Goal: Task Accomplishment & Management: Manage account settings

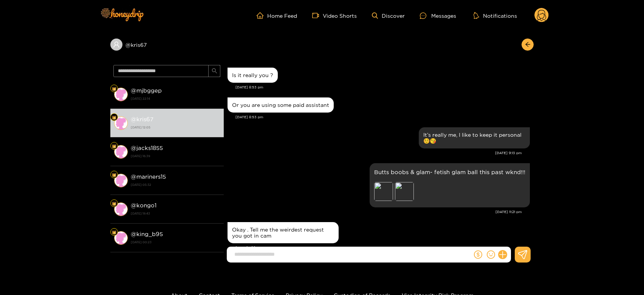
scroll to position [890, 0]
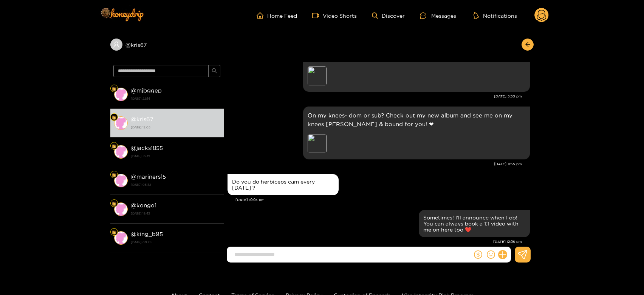
click at [362, 197] on div "[DATE] 10:03 pm" at bounding box center [382, 199] width 294 height 5
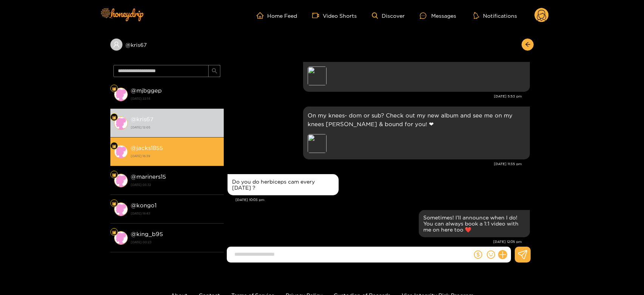
click at [182, 151] on div "@ jacks1855 [DATE] 16:39" at bounding box center [175, 151] width 89 height 17
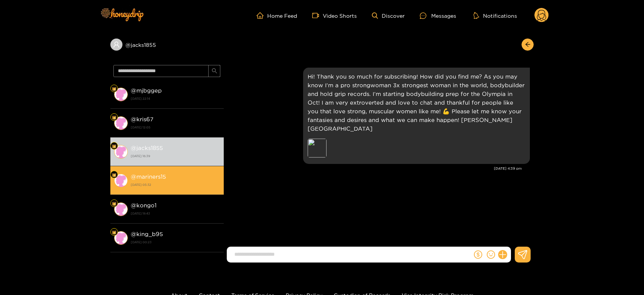
click at [190, 184] on strong "[DATE] 05:32" at bounding box center [175, 184] width 89 height 7
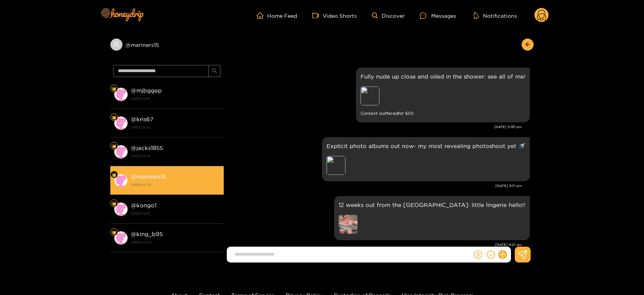
scroll to position [961, 0]
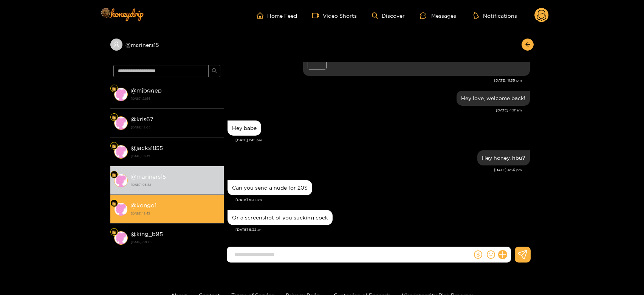
click at [182, 221] on li "@ kongo1 [DATE] 18:43" at bounding box center [166, 209] width 113 height 29
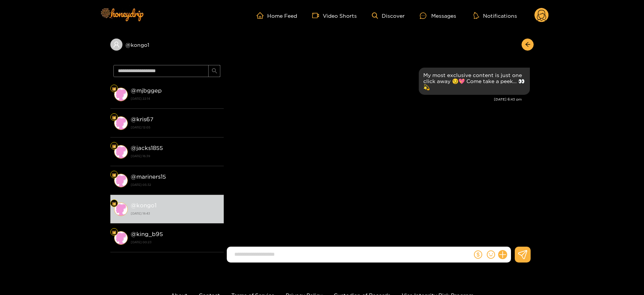
click at [542, 14] on circle at bounding box center [541, 15] width 14 height 14
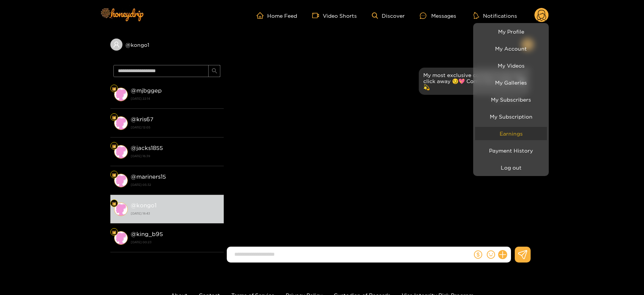
click at [501, 132] on link "Earnings" at bounding box center [511, 133] width 72 height 13
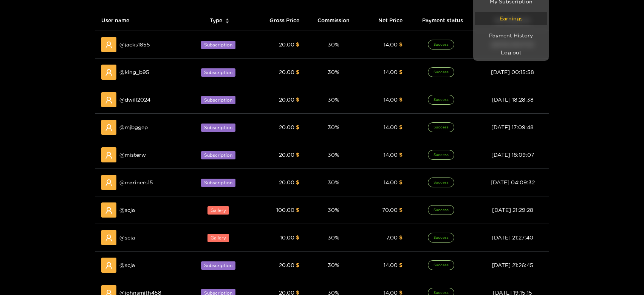
scroll to position [168, 0]
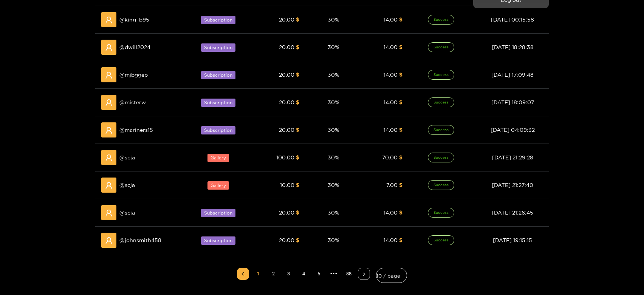
click at [130, 161] on div at bounding box center [322, 147] width 644 height 295
click at [130, 161] on div "@ scja" at bounding box center [141, 157] width 80 height 15
copy span "scja"
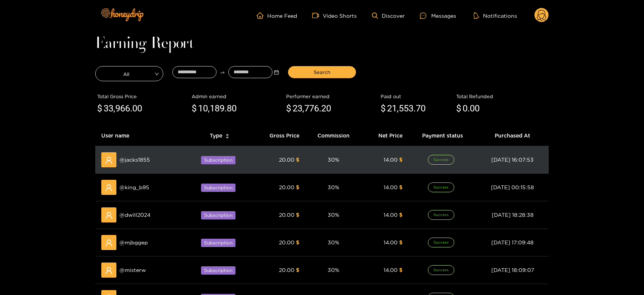
scroll to position [0, 0]
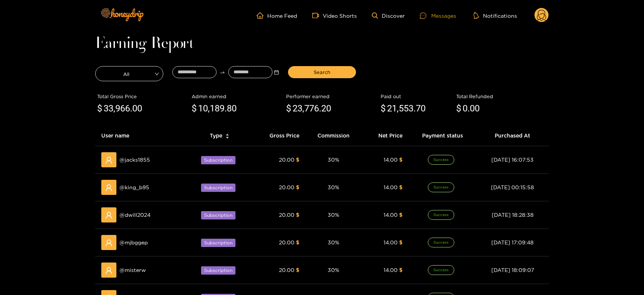
click at [453, 18] on div "Messages" at bounding box center [438, 15] width 36 height 9
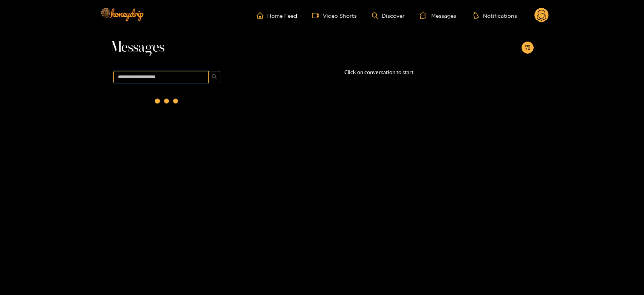
click at [198, 75] on input "text" at bounding box center [160, 77] width 95 height 12
paste input "****"
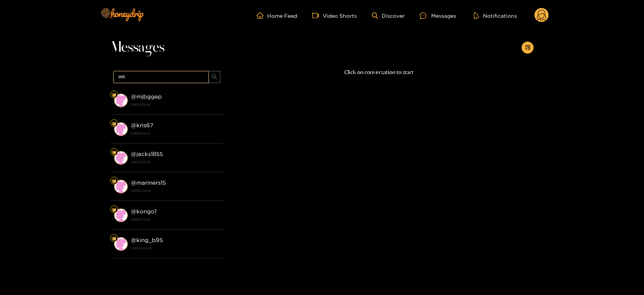
type input "****"
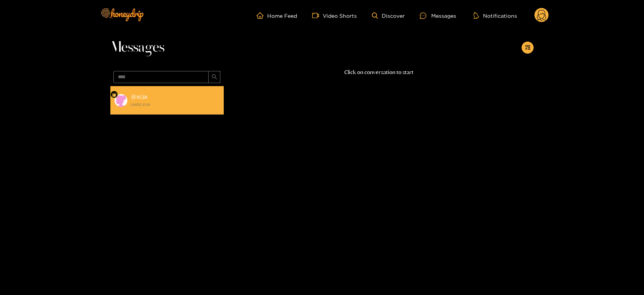
click at [196, 87] on li "@ scja [DATE] 21:30" at bounding box center [166, 100] width 113 height 29
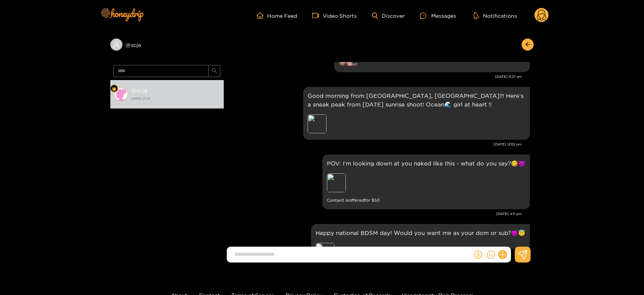
scroll to position [1088, 0]
click at [157, 71] on input "****" at bounding box center [160, 71] width 95 height 12
click at [541, 20] on g at bounding box center [541, 15] width 14 height 15
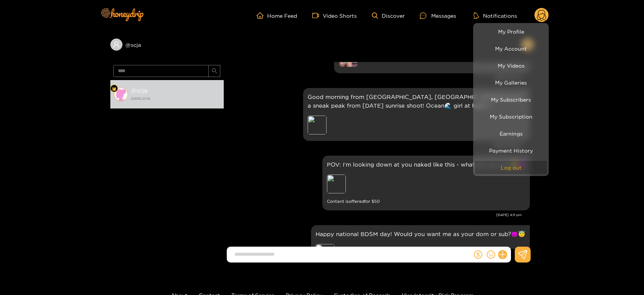
click at [501, 162] on button "Log out" at bounding box center [511, 167] width 72 height 13
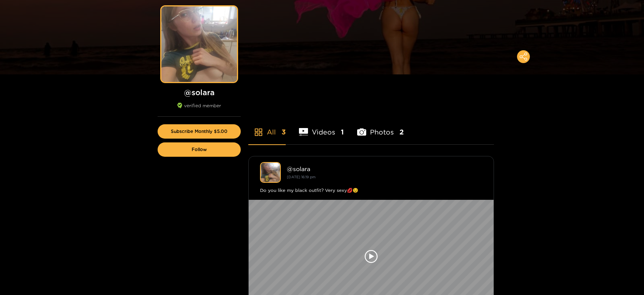
scroll to position [62, 0]
